Goal: Navigation & Orientation: Understand site structure

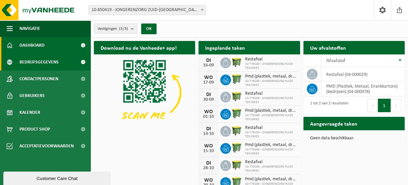
click at [32, 58] on span "Bedrijfsgegevens" at bounding box center [38, 62] width 39 height 17
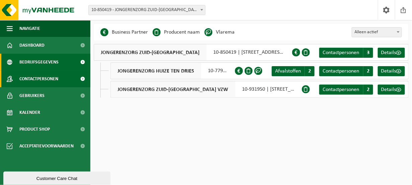
click at [35, 81] on span "Contactpersonen" at bounding box center [38, 78] width 39 height 17
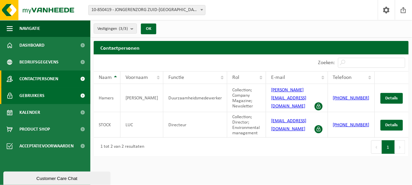
click at [35, 93] on span "Gebruikers" at bounding box center [31, 95] width 25 height 17
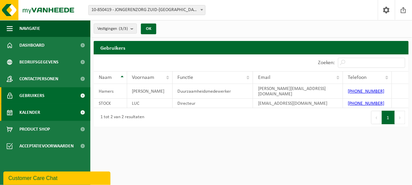
click at [32, 112] on span "Kalender" at bounding box center [29, 112] width 21 height 17
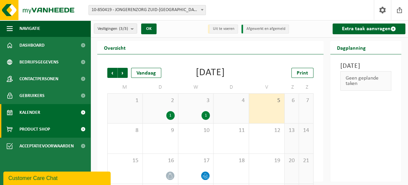
click at [31, 127] on span "Product Shop" at bounding box center [34, 129] width 30 height 17
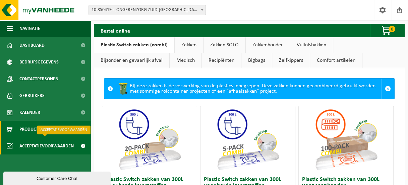
click at [41, 145] on span "Acceptatievoorwaarden" at bounding box center [46, 145] width 54 height 17
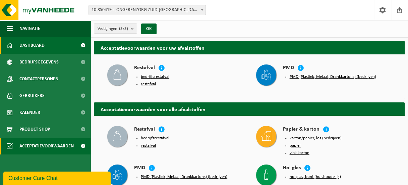
click at [33, 47] on span "Dashboard" at bounding box center [31, 45] width 25 height 17
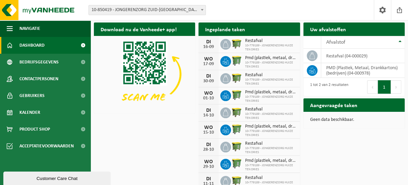
scroll to position [18, 0]
